Goal: Ask a question

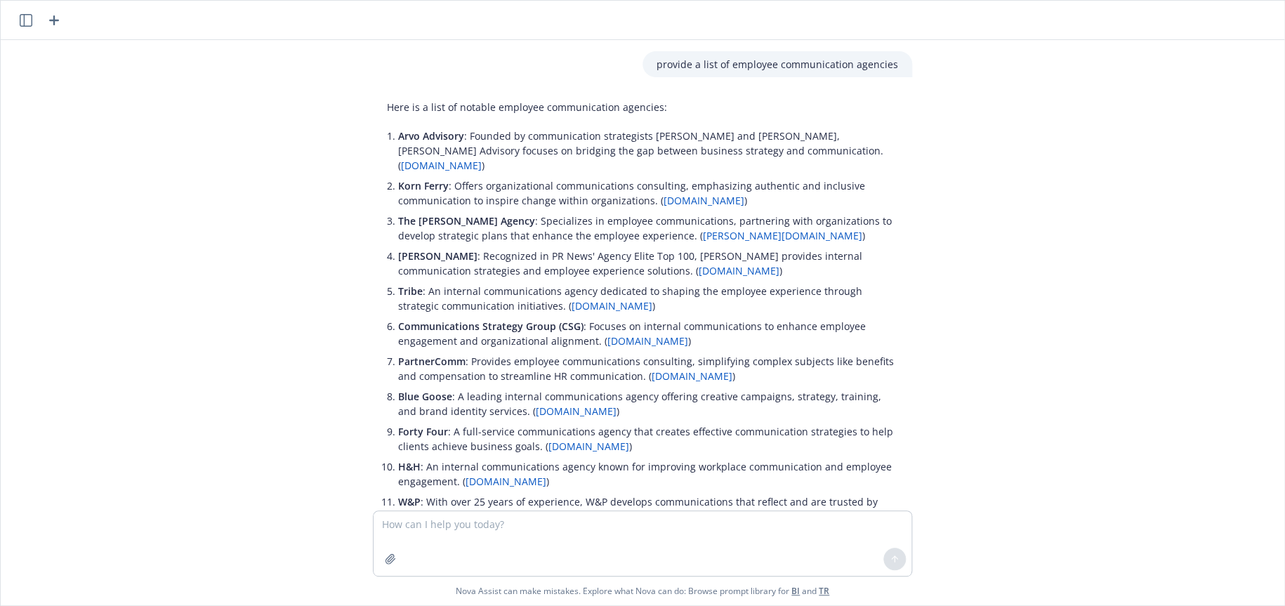
scroll to position [401, 0]
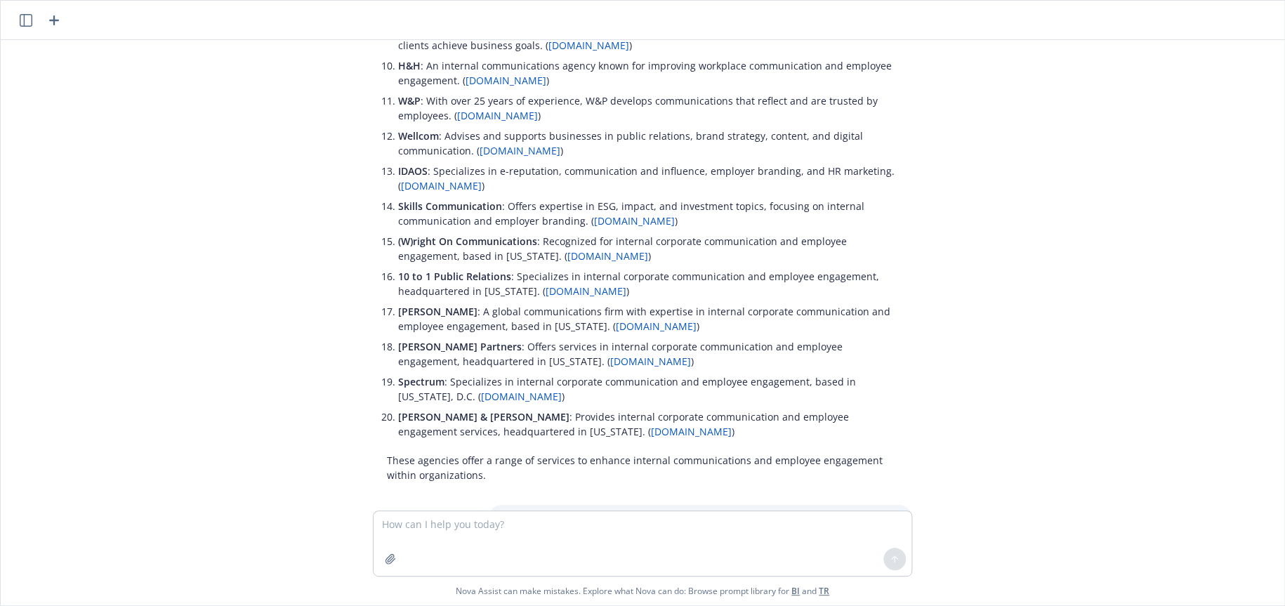
click at [551, 527] on textarea at bounding box center [643, 543] width 538 height 65
type textarea "are employers still continue to offer fertility programs?"
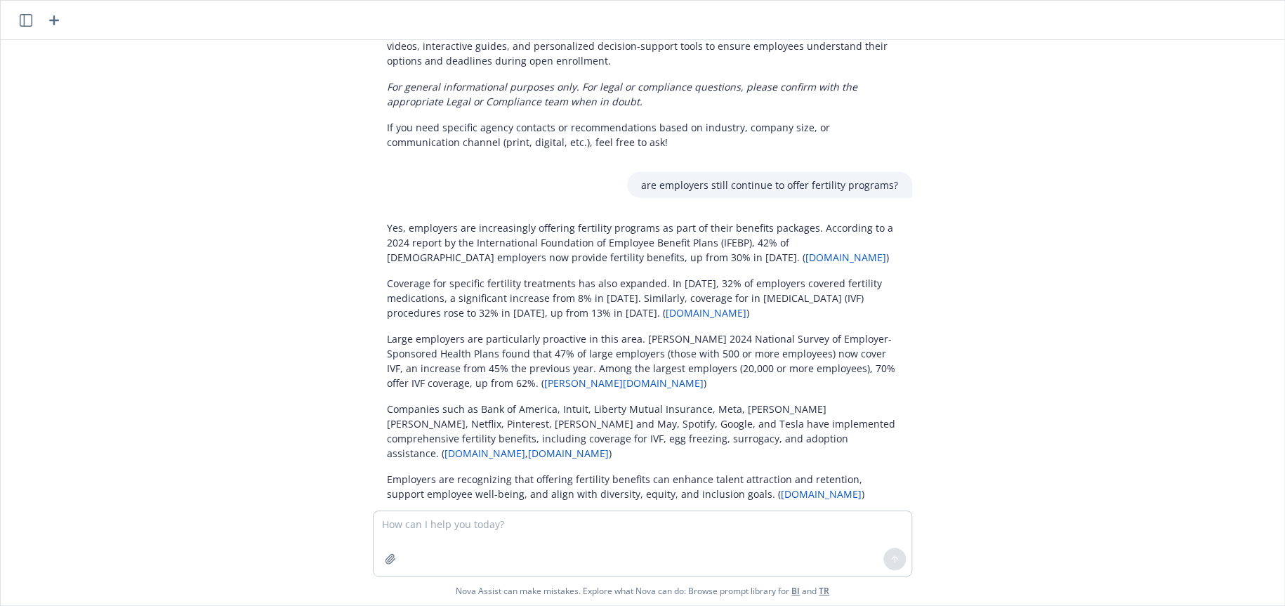
scroll to position [1636, 0]
